Goal: Task Accomplishment & Management: Manage account settings

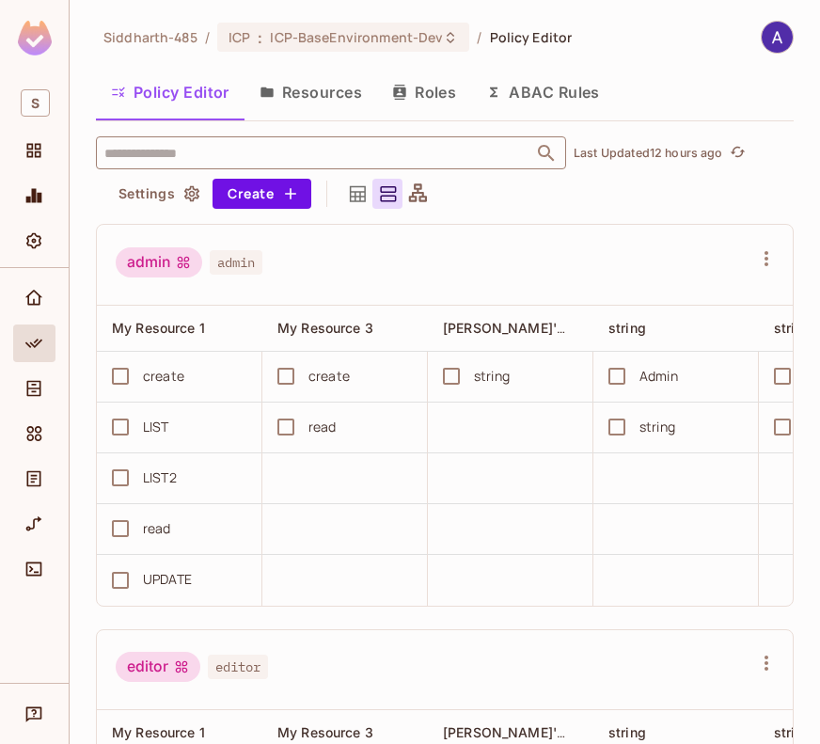
scroll to position [0, 918]
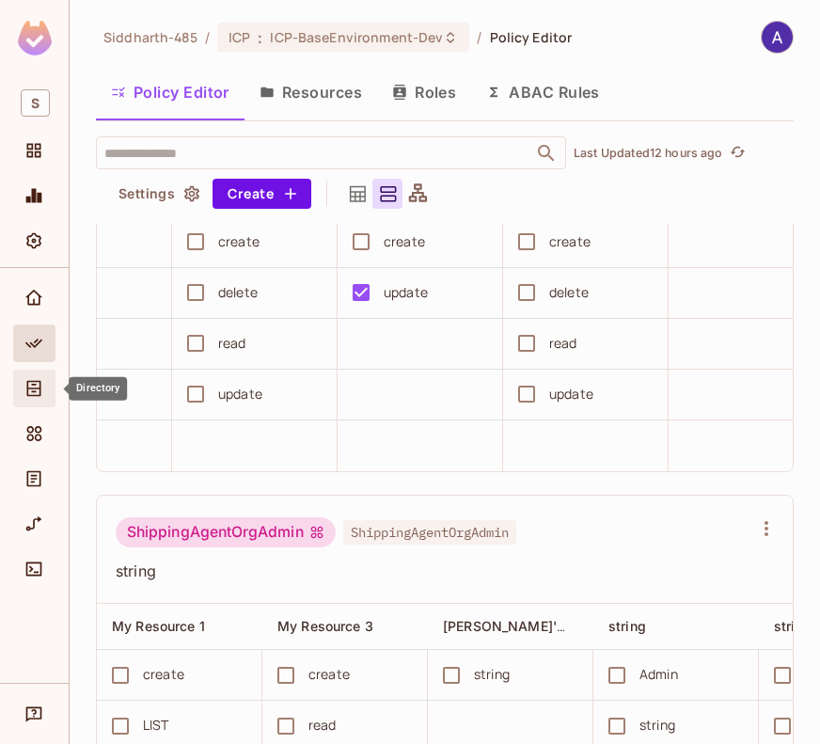
click at [25, 387] on icon "Directory" at bounding box center [33, 388] width 19 height 19
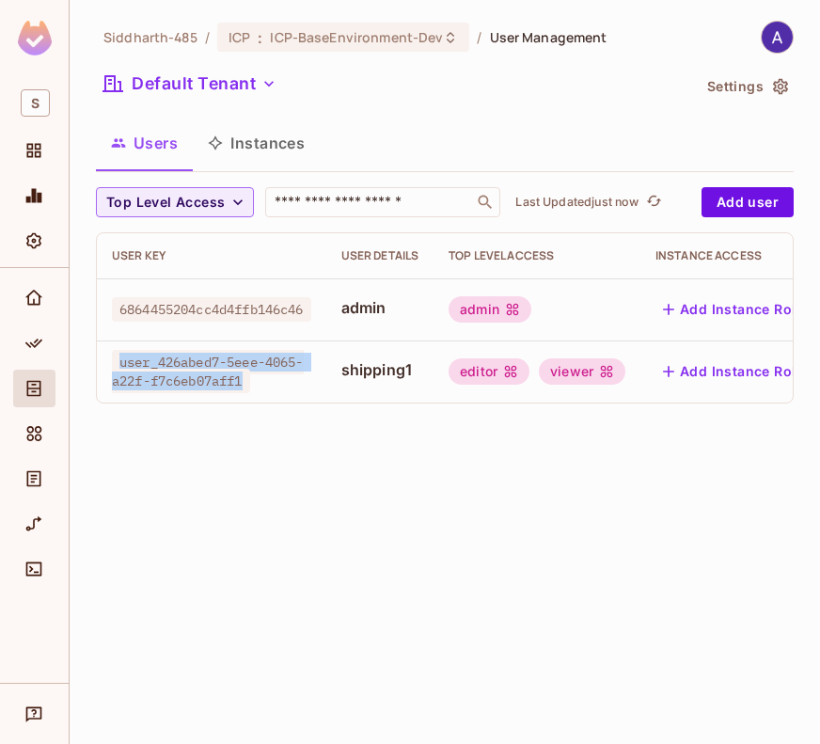
drag, startPoint x: 120, startPoint y: 360, endPoint x: 254, endPoint y: 379, distance: 134.8
click at [254, 379] on span "user_426abed7-5eee-4065-a22f-f7c6eb07aff1" at bounding box center [208, 371] width 192 height 43
copy span "user_426abed7-5eee-4065-a22f-f7c6eb07aff1"
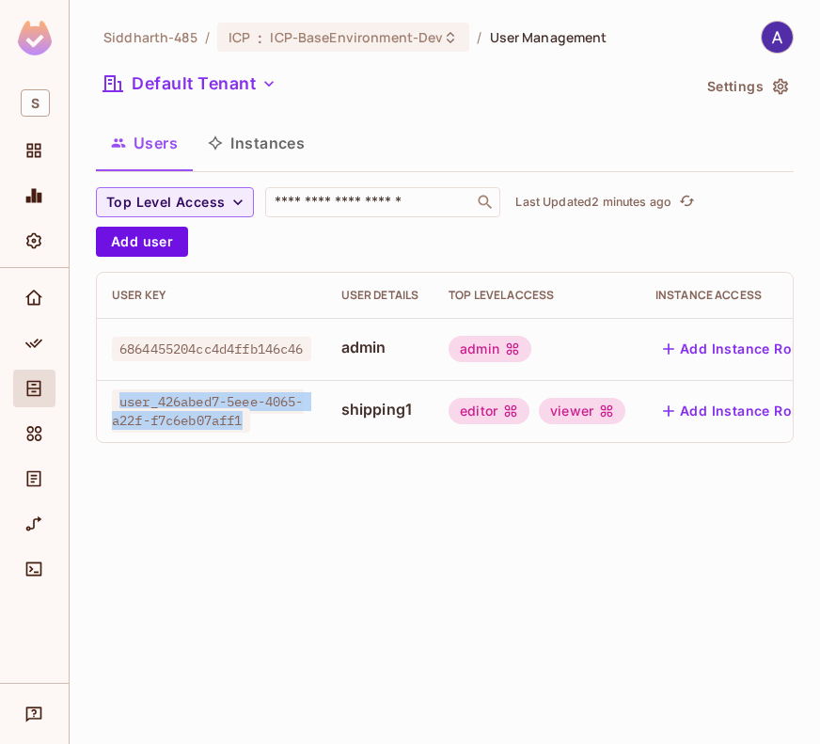
scroll to position [0, 106]
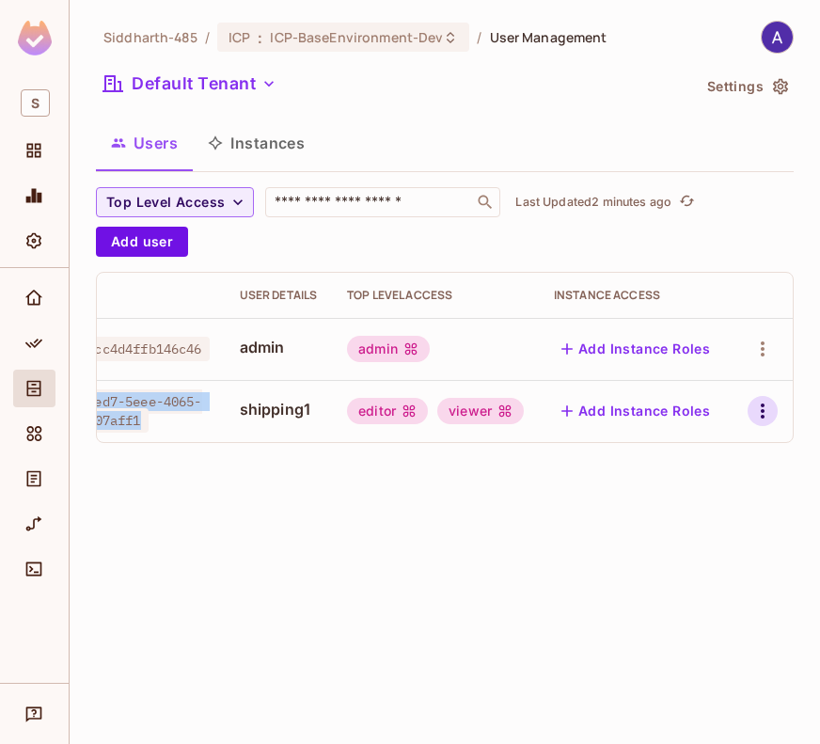
click at [760, 402] on icon "button" at bounding box center [762, 411] width 23 height 23
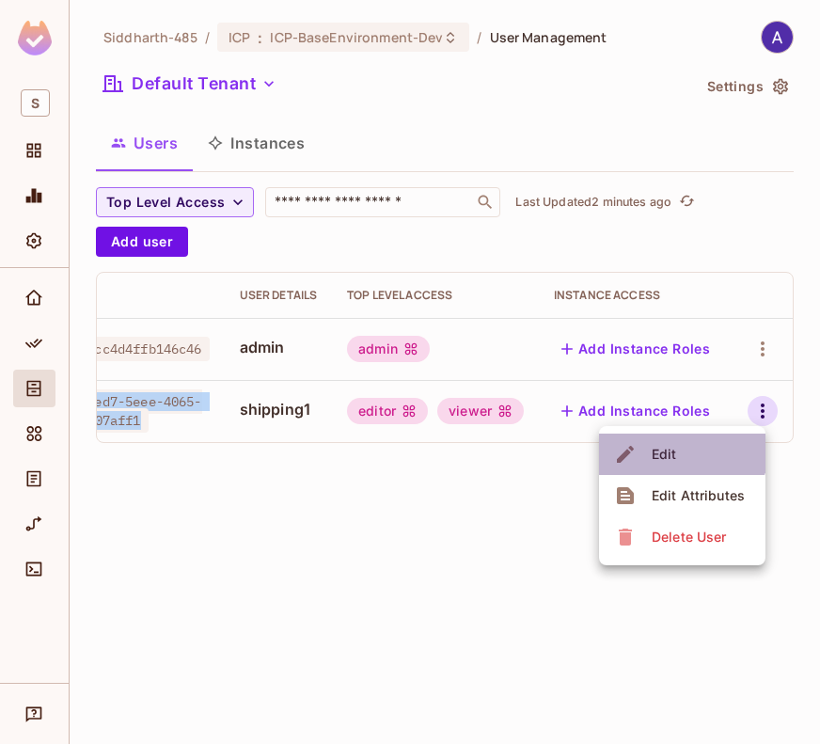
click at [680, 447] on span "Edit" at bounding box center [664, 454] width 37 height 30
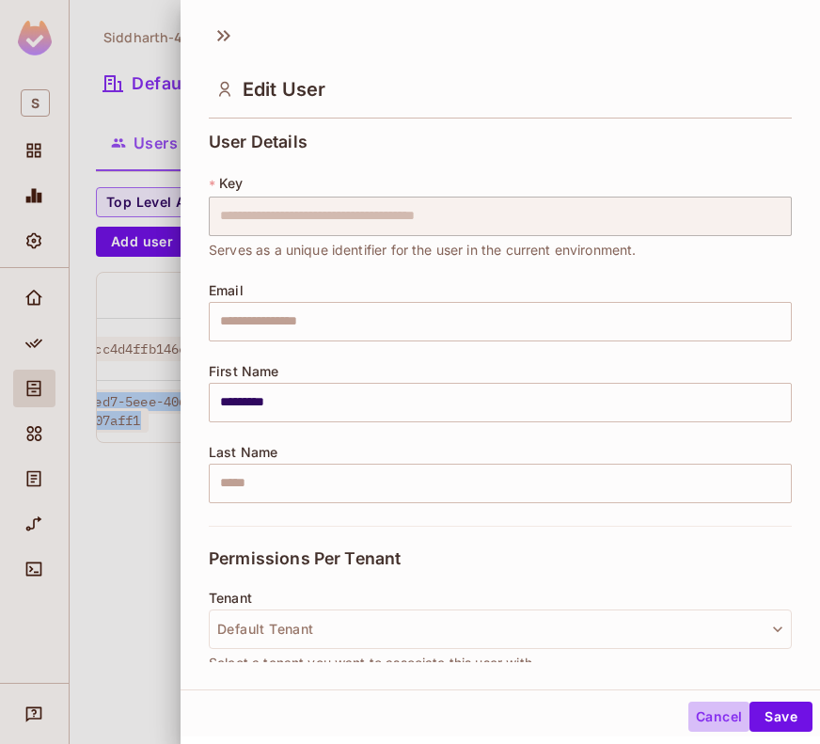
click at [692, 713] on button "Cancel" at bounding box center [718, 717] width 61 height 30
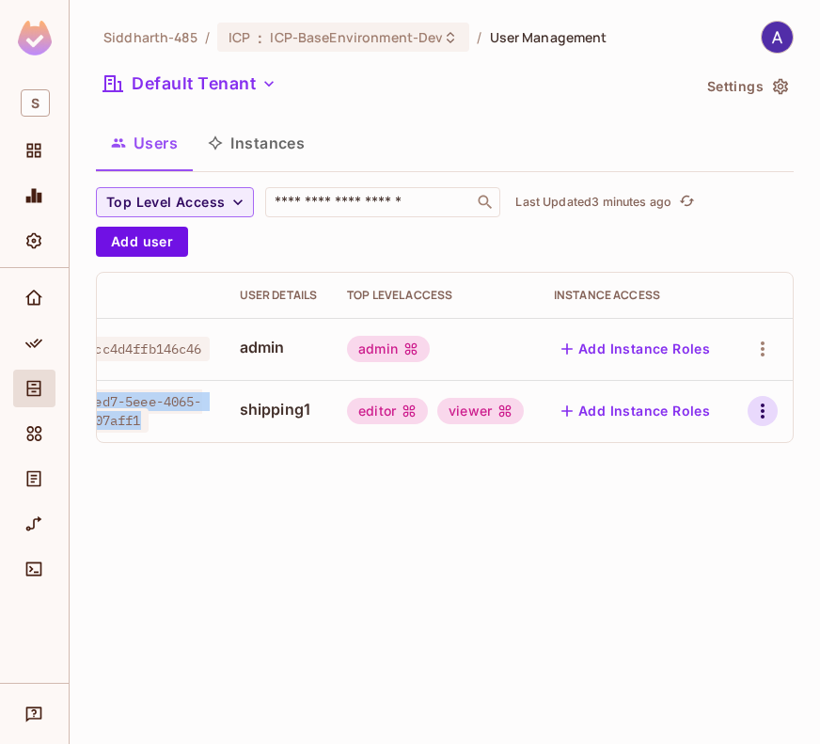
click at [757, 415] on icon "button" at bounding box center [762, 411] width 23 height 23
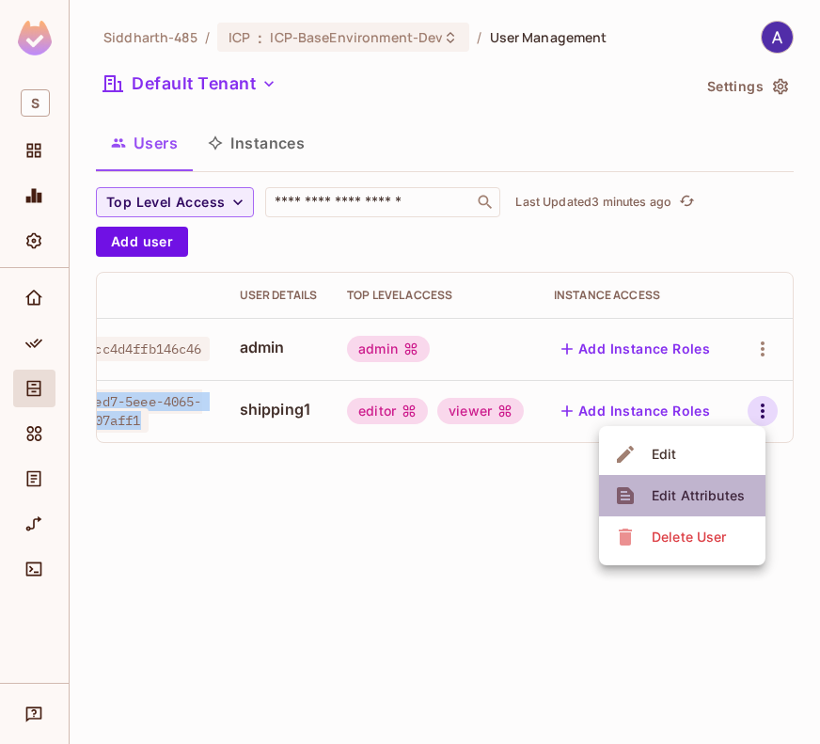
click at [691, 497] on div "Edit Attributes" at bounding box center [698, 495] width 93 height 19
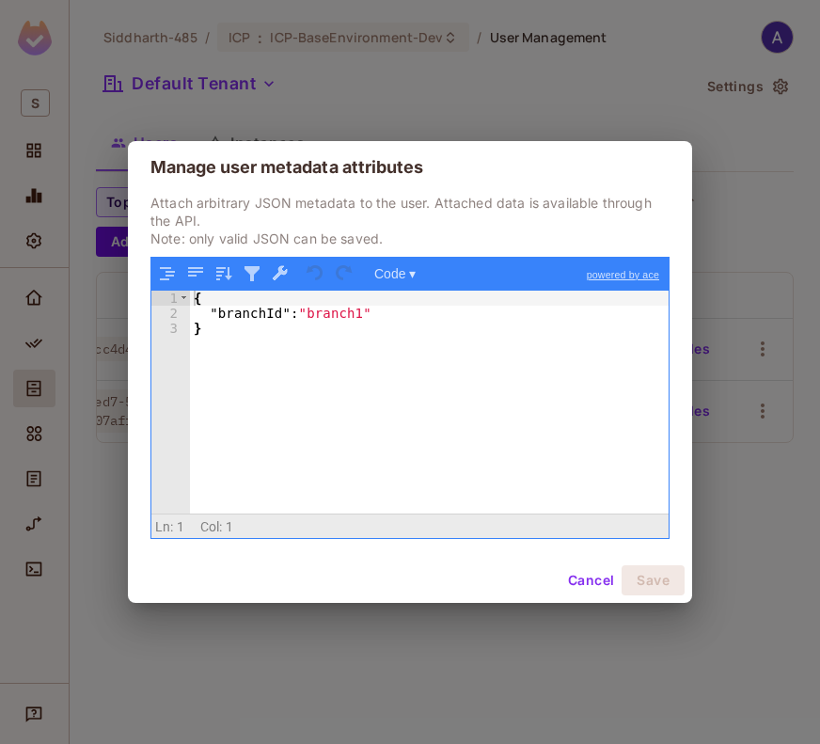
click at [297, 309] on div "{ "branchId" : "branch1" }" at bounding box center [429, 417] width 479 height 253
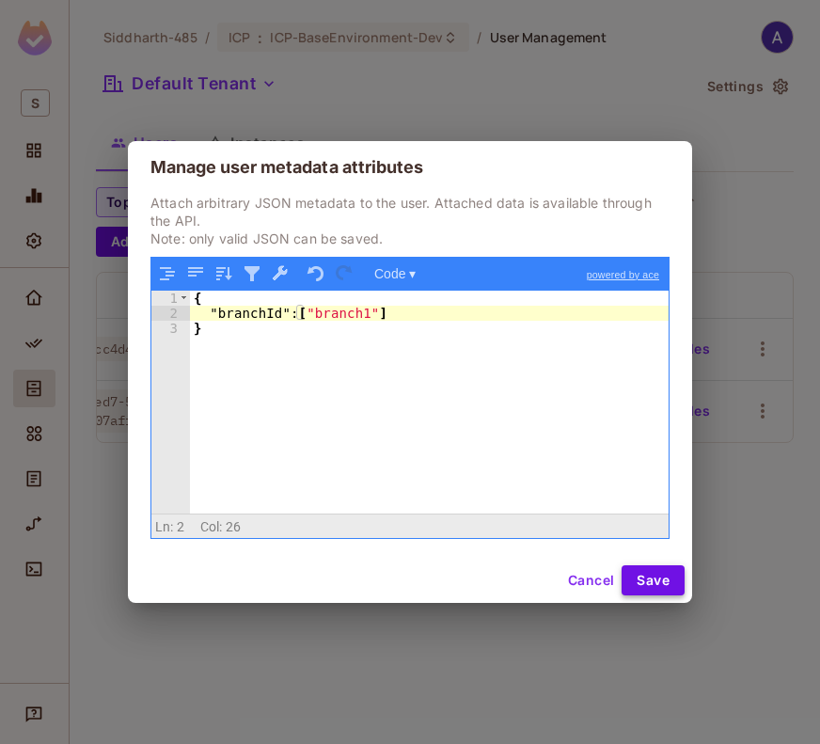
click at [648, 573] on button "Save" at bounding box center [653, 580] width 63 height 30
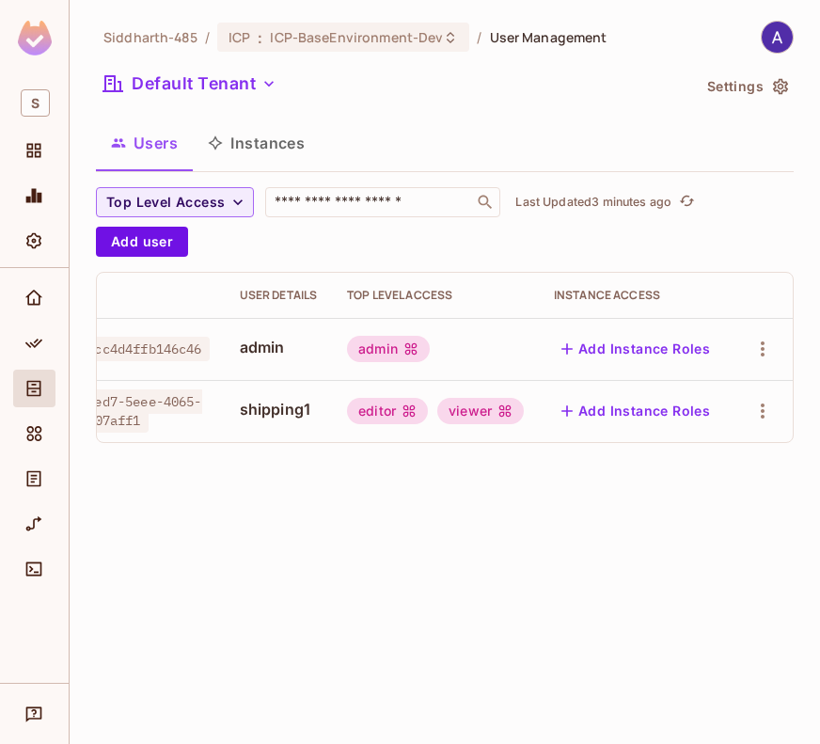
click at [632, 571] on div "Siddharth-485 / ICP : ICP-BaseEnvironment-Dev / User Management Default Tenant …" at bounding box center [445, 372] width 750 height 744
click at [760, 405] on icon "button" at bounding box center [762, 411] width 23 height 23
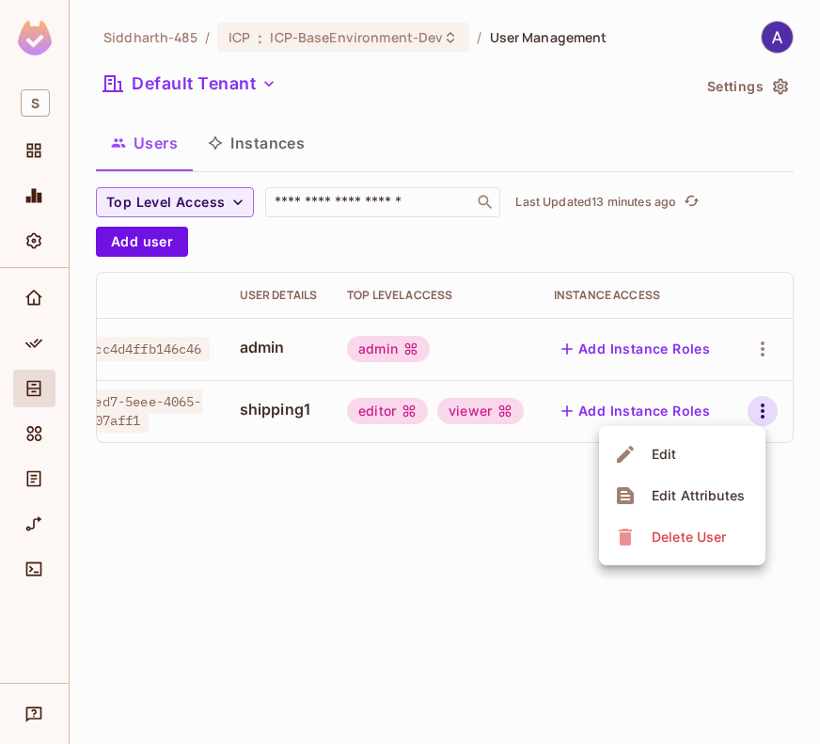
click at [665, 484] on span "Edit Attributes" at bounding box center [698, 496] width 104 height 30
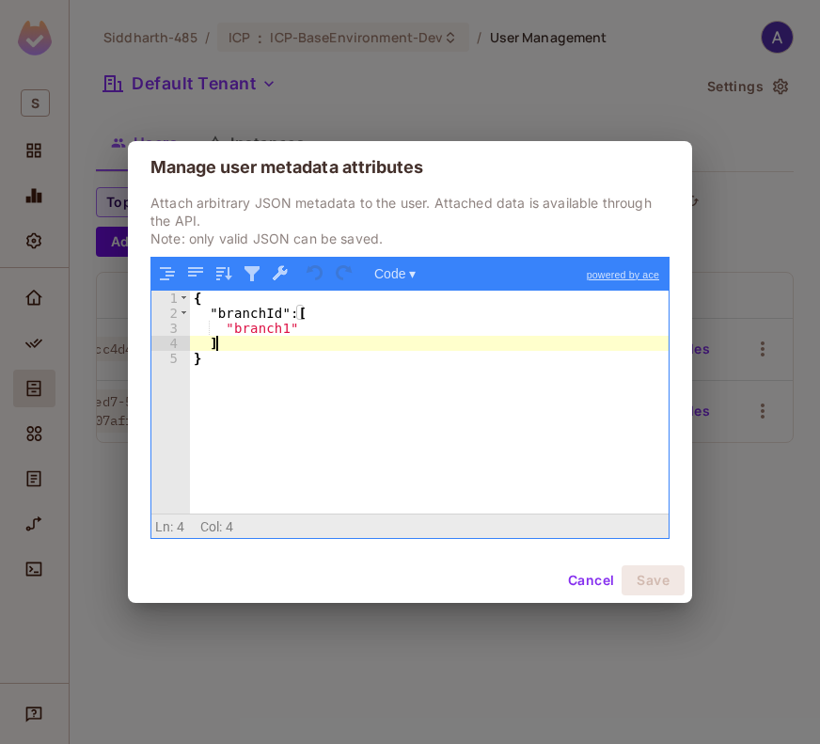
click at [244, 345] on div "{ "branchId" : [ "branch1" ] }" at bounding box center [429, 417] width 479 height 253
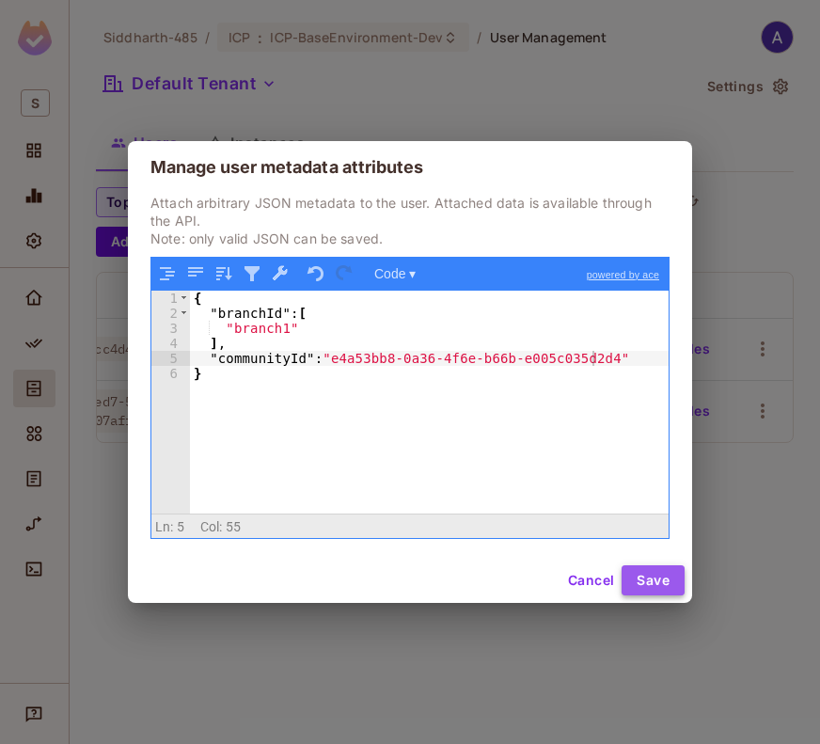
click at [652, 571] on button "Save" at bounding box center [653, 580] width 63 height 30
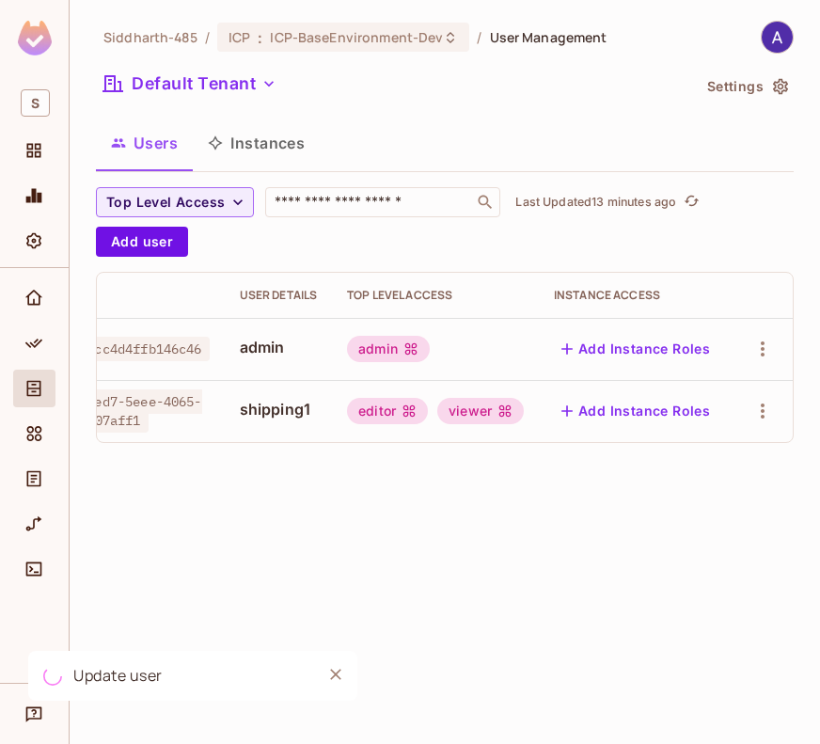
click at [578, 558] on div "Siddharth-485 / ICP : ICP-BaseEnvironment-Dev / User Management Default Tenant …" at bounding box center [445, 372] width 750 height 744
